Goal: Contribute content: Contribute content

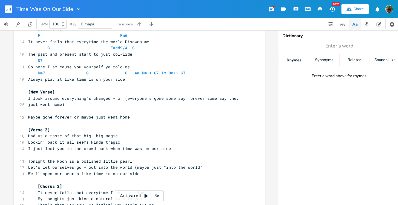
scroll to position [208, 0]
click at [133, 164] on pre "Let's let ourselves go - out into the world (maybe just "into the world"" at bounding box center [136, 167] width 219 height 6
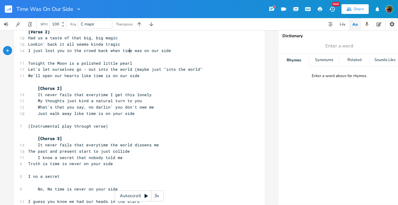
scroll to position [304, 0]
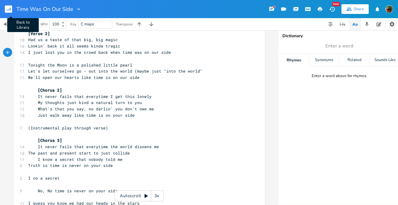
click at [9, 6] on rect "button" at bounding box center [8, 8] width 7 height 7
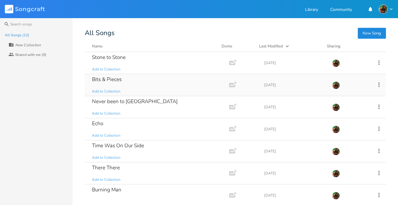
click at [106, 80] on div "Bits & Pieces" at bounding box center [107, 79] width 30 height 5
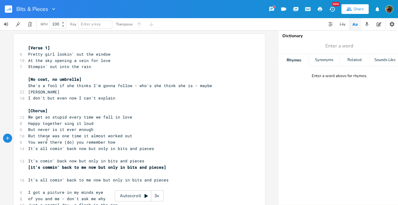
click at [46, 146] on span "It's all comin' back now but only in bits and pieces" at bounding box center [91, 148] width 126 height 5
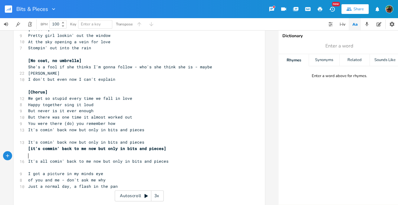
click at [182, 165] on pre "​" at bounding box center [136, 168] width 219 height 6
click at [174, 165] on pre "​" at bounding box center [136, 168] width 219 height 6
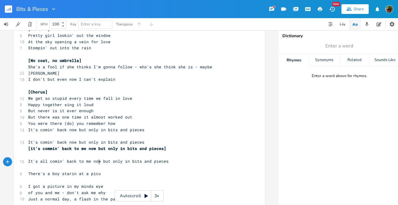
scroll to position [0, 44]
type textarea "There's a boy starin at a picut"
type textarea "ture"
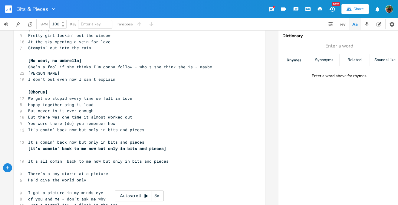
type textarea "He'd give the world only"
type textarea "if he could just widh h"
type textarea "sh her"
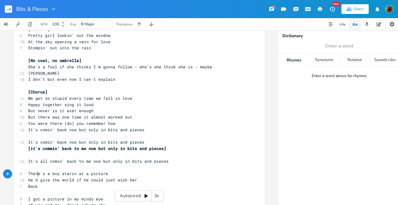
scroll to position [0, 8]
type textarea "Back - back agin"
type textarea "ain into his arem"
type textarea "am"
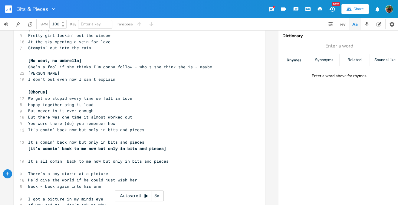
type textarea "rms"
type textarea "I tell ya now it's never gonna happen"
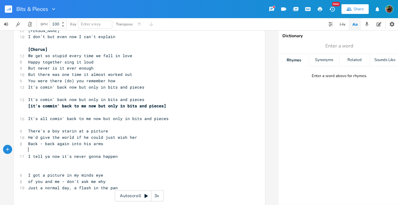
scroll to position [61, 0]
click at [28, 129] on span "There's a boy starin at a picture" at bounding box center [68, 131] width 80 height 5
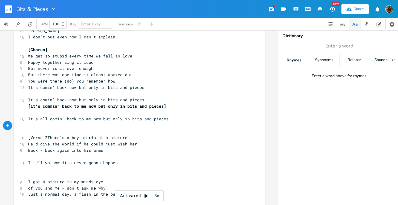
scroll to position [0, 12]
type textarea "[Verse 2}"
type textarea "]"
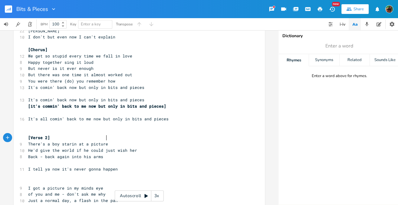
click at [104, 148] on span "He'd give the world if he could just wish her" at bounding box center [82, 150] width 109 height 5
